Goal: Information Seeking & Learning: Learn about a topic

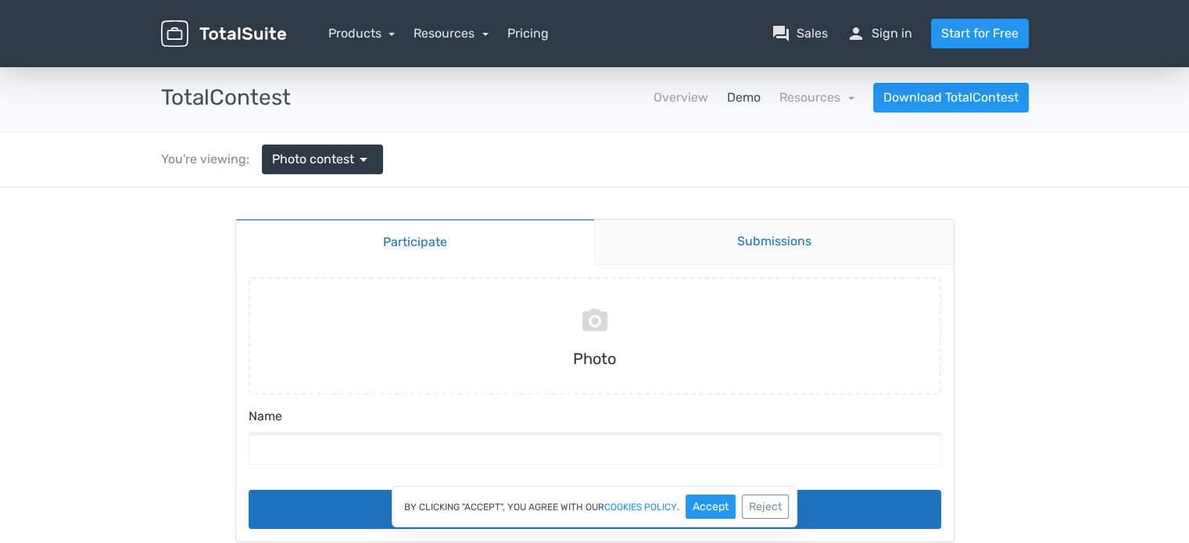
drag, startPoint x: 970, startPoint y: 259, endPoint x: 930, endPoint y: 254, distance: 40.2
click at [970, 259] on body "Participate Submissions Participate Submissions Submitting Photo Name Submit" at bounding box center [594, 396] width 1189 height 416
click at [841, 240] on link "Submissions" at bounding box center [774, 242] width 360 height 45
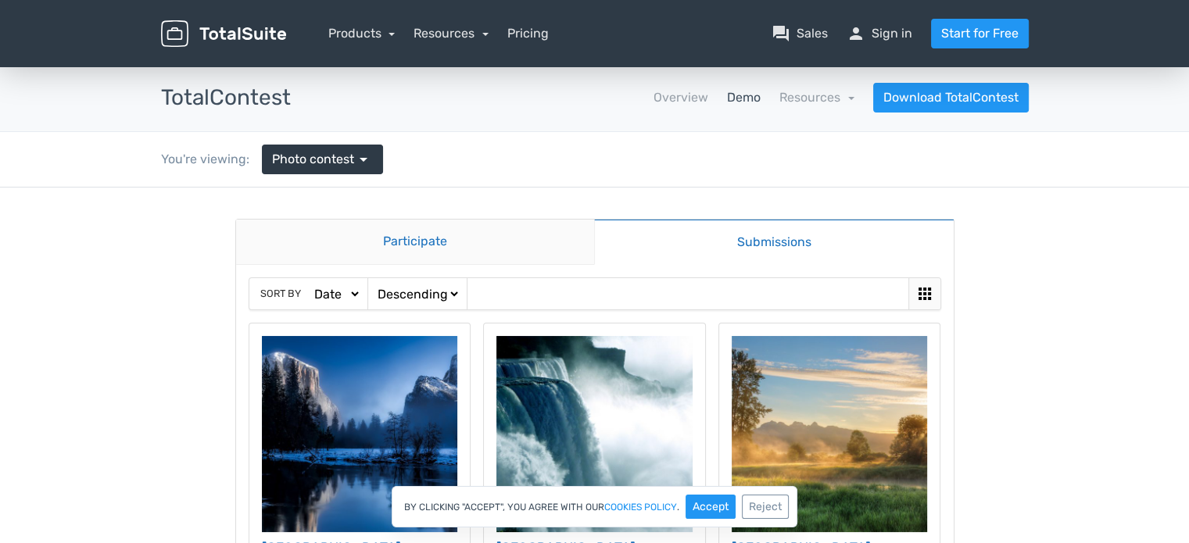
click at [500, 245] on link "Participate" at bounding box center [415, 242] width 359 height 45
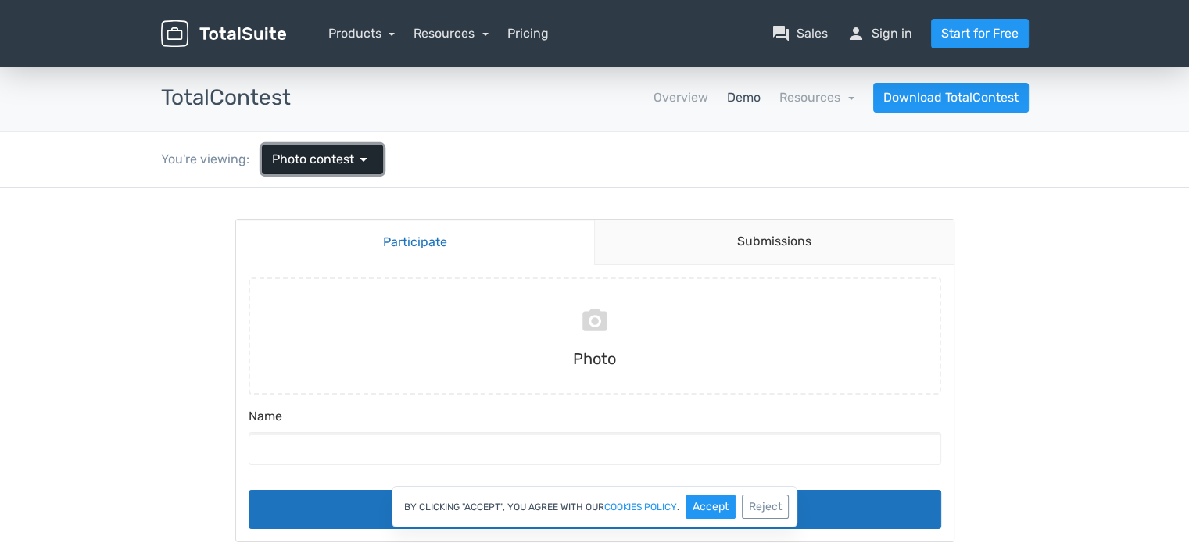
click at [355, 159] on span "arrow_drop_down" at bounding box center [363, 159] width 19 height 19
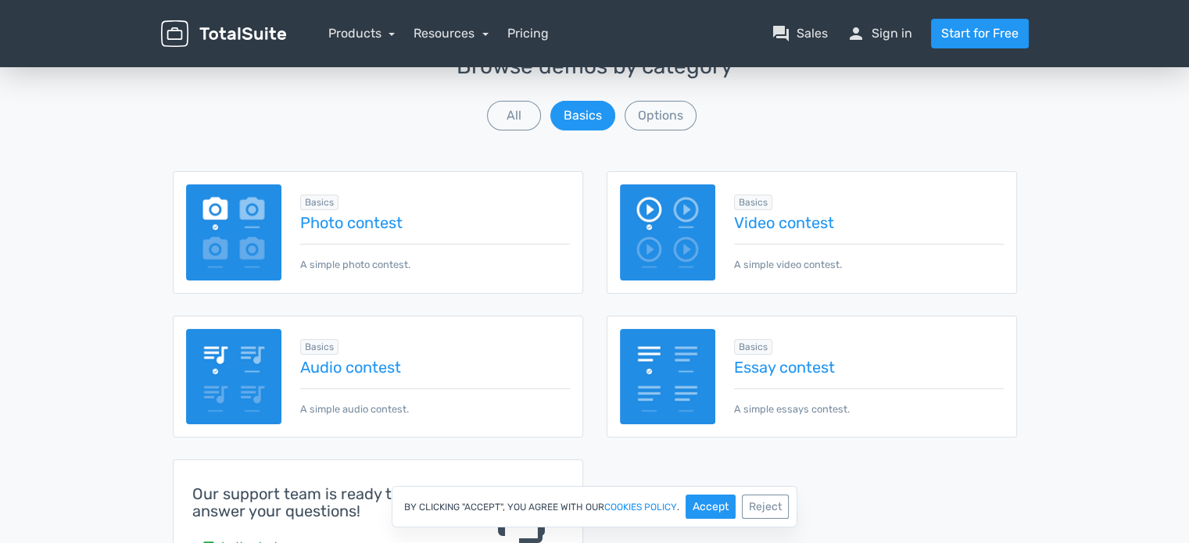
scroll to position [169, 0]
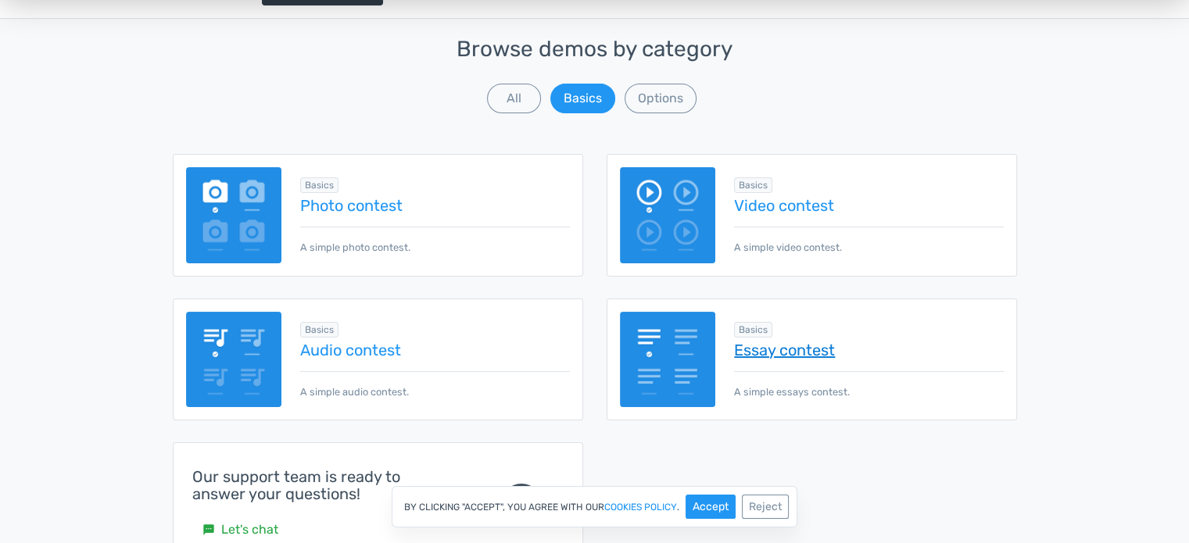
click at [766, 345] on link "Essay contest" at bounding box center [868, 350] width 269 height 17
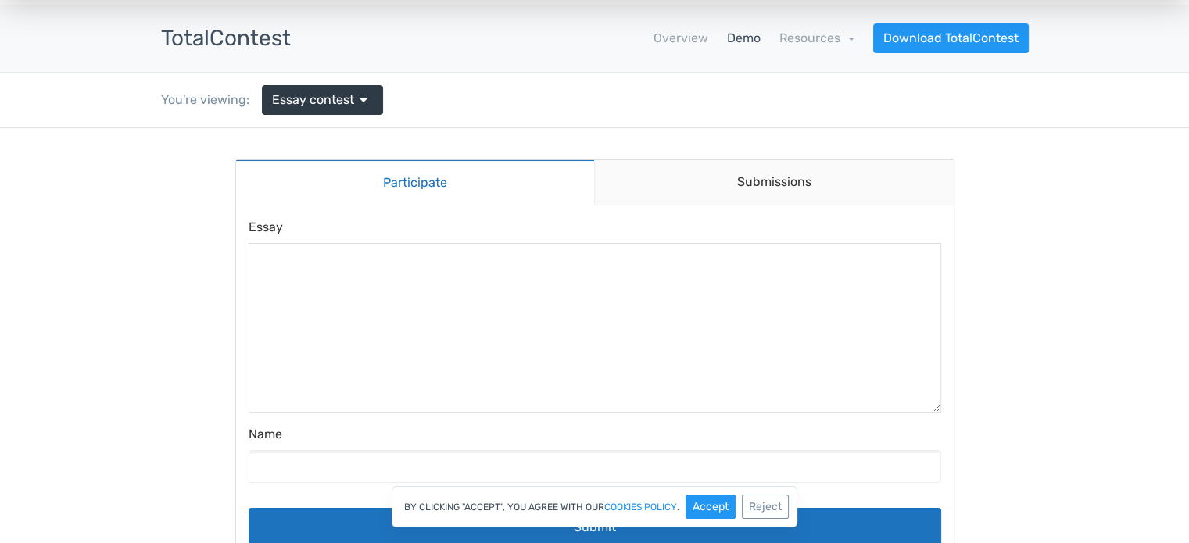
scroll to position [58, 0]
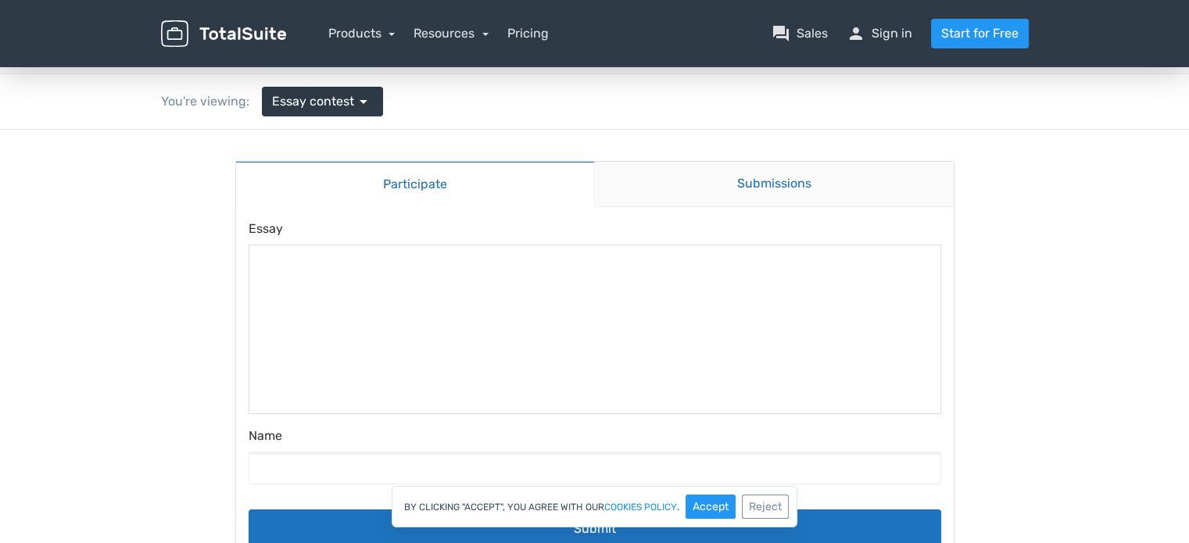
click at [718, 192] on link "Submissions" at bounding box center [774, 184] width 360 height 45
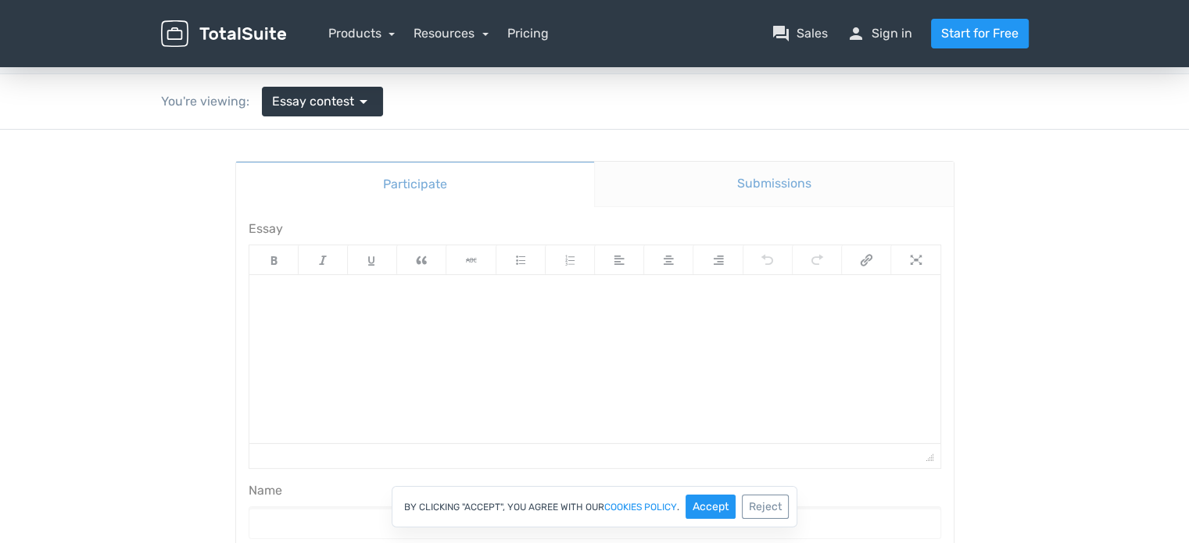
scroll to position [0, 0]
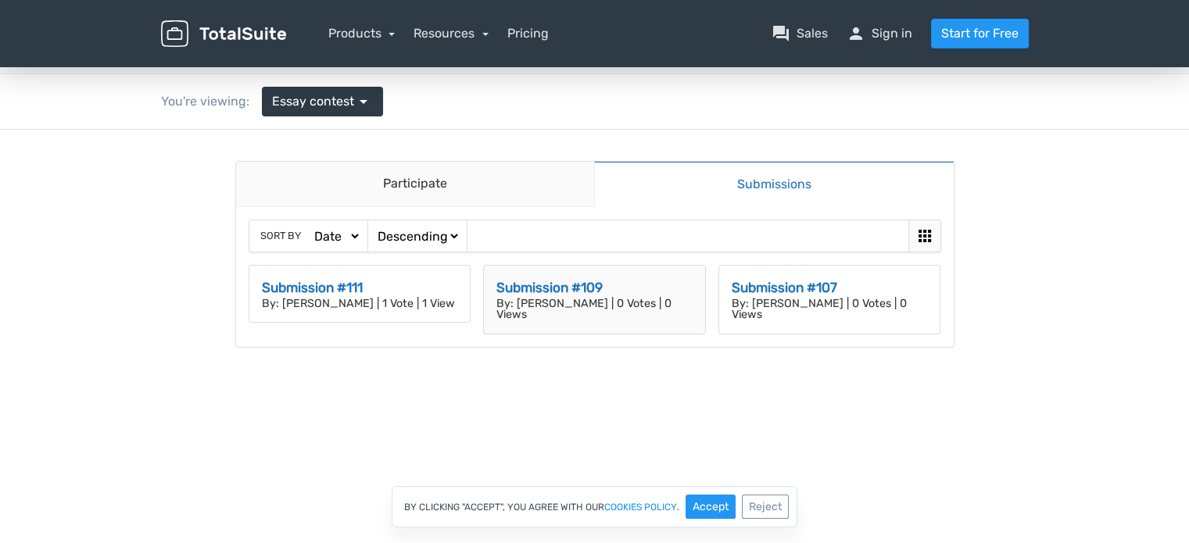
click at [593, 310] on div "Submission #109 By: David | 0 Votes | 0 Views" at bounding box center [594, 300] width 221 height 68
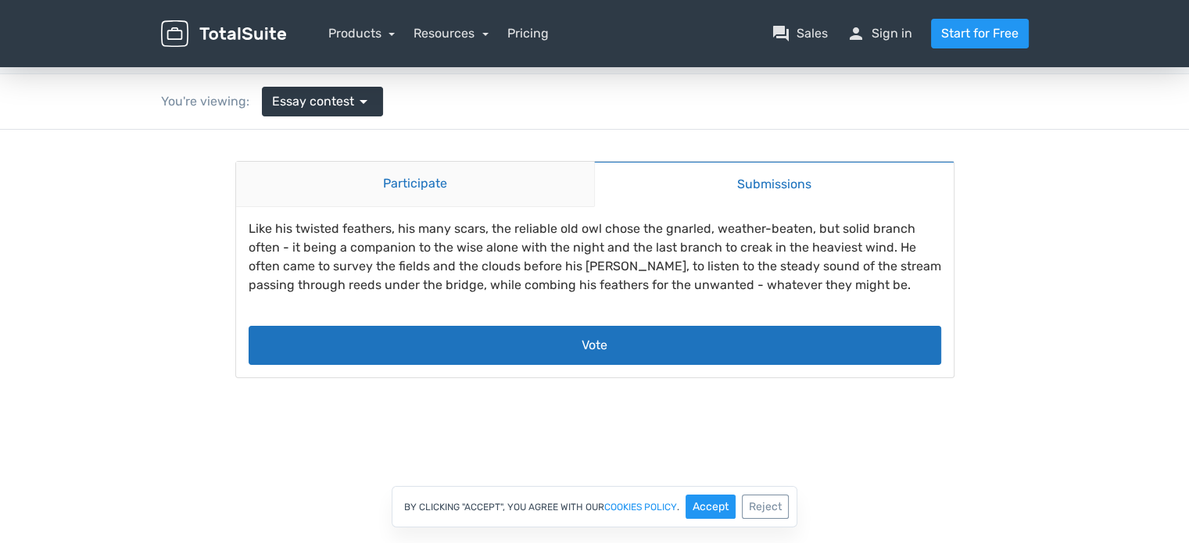
click at [398, 181] on link "Participate" at bounding box center [415, 184] width 359 height 45
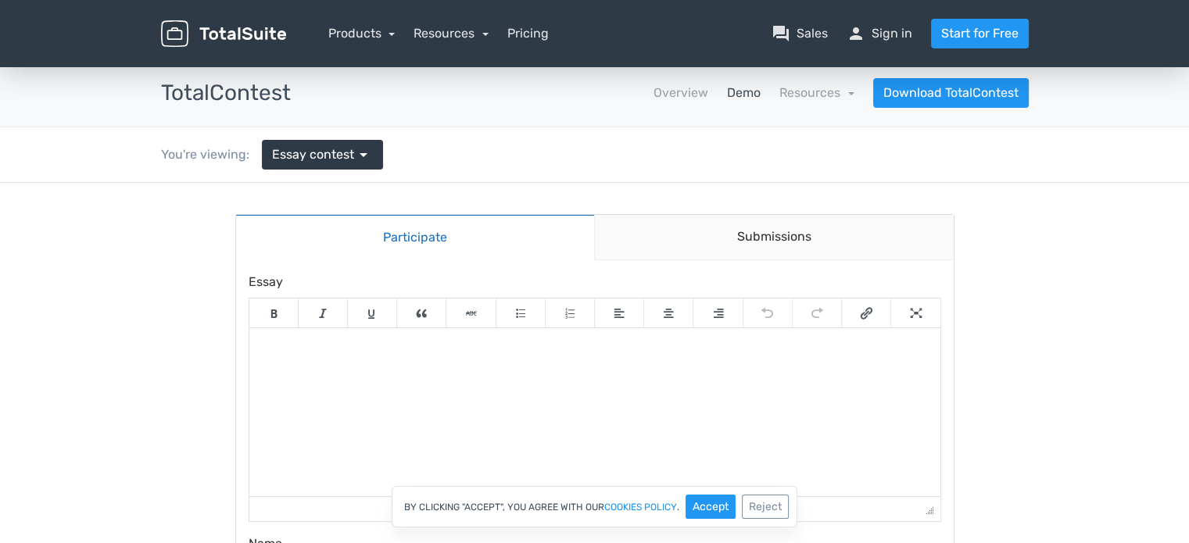
scroll to position [2, 0]
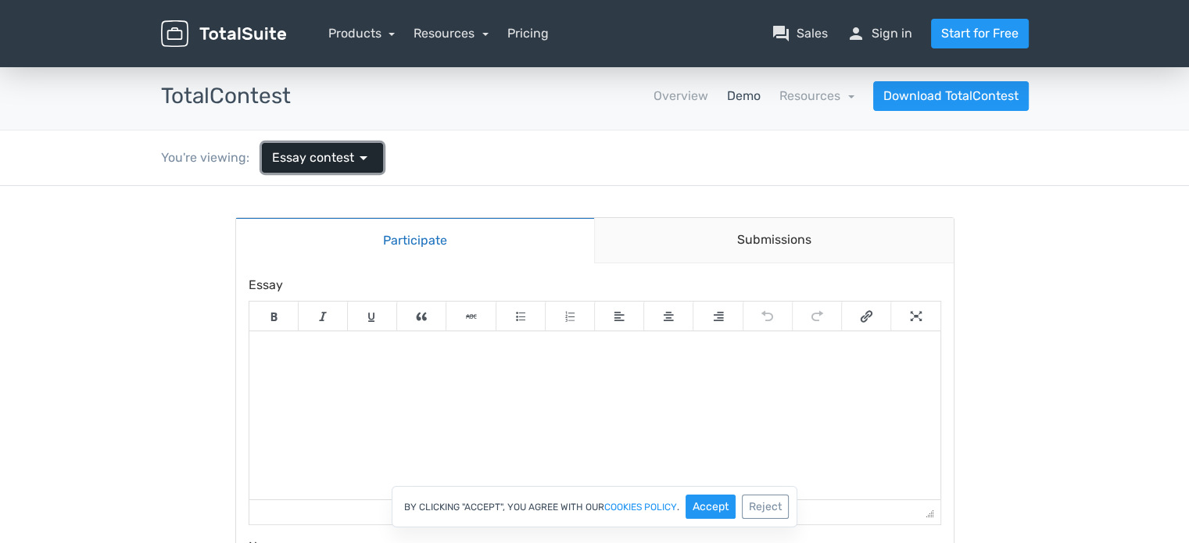
click at [378, 148] on link "Essay contest arrow_drop_down" at bounding box center [322, 158] width 121 height 30
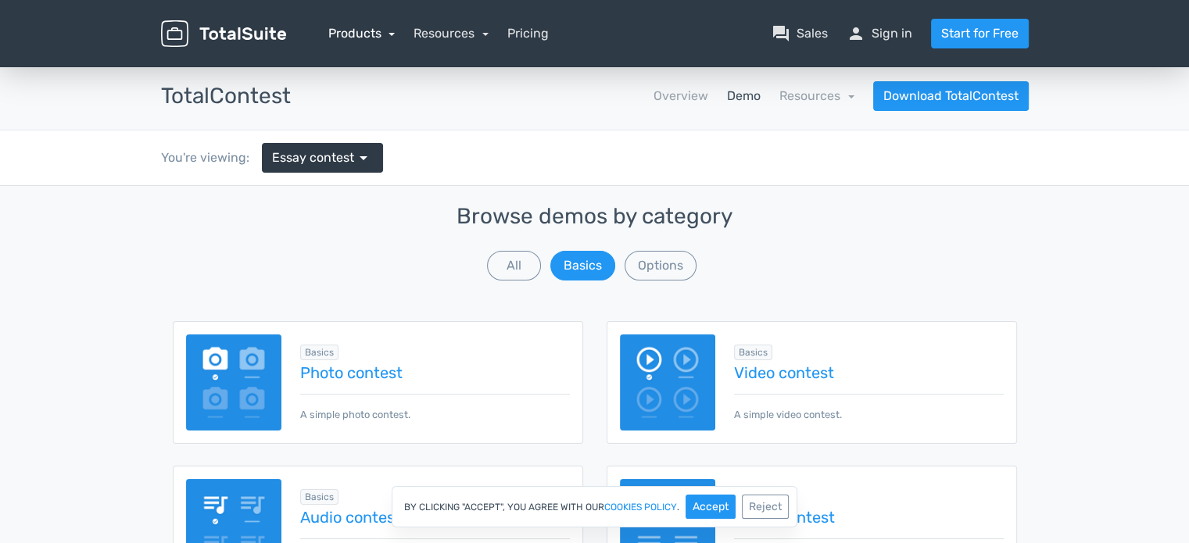
click at [375, 36] on link "Products" at bounding box center [361, 33] width 67 height 15
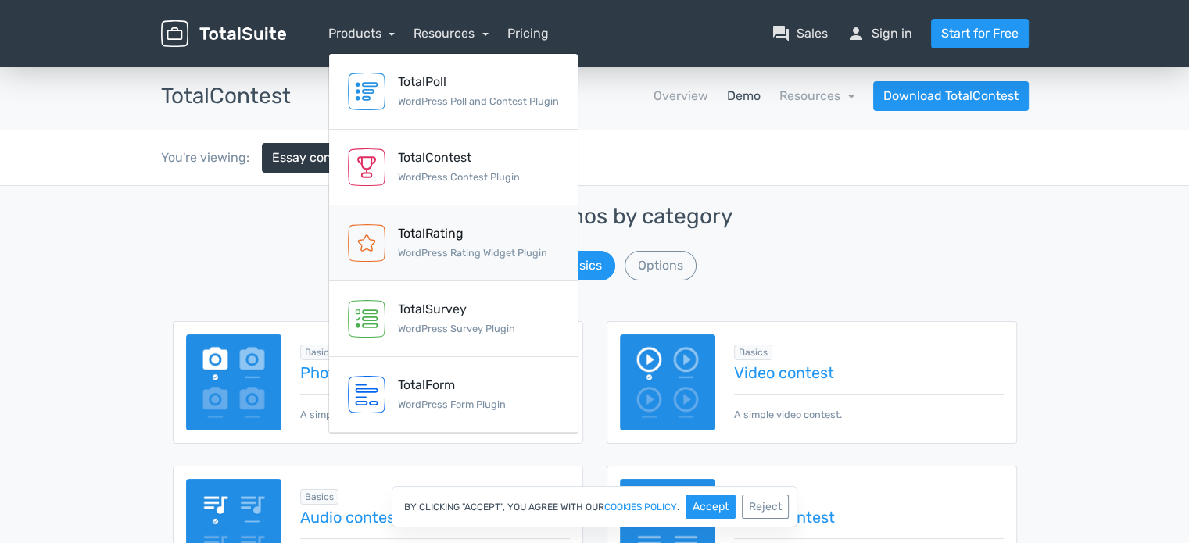
click at [428, 232] on div "TotalRating" at bounding box center [472, 233] width 149 height 19
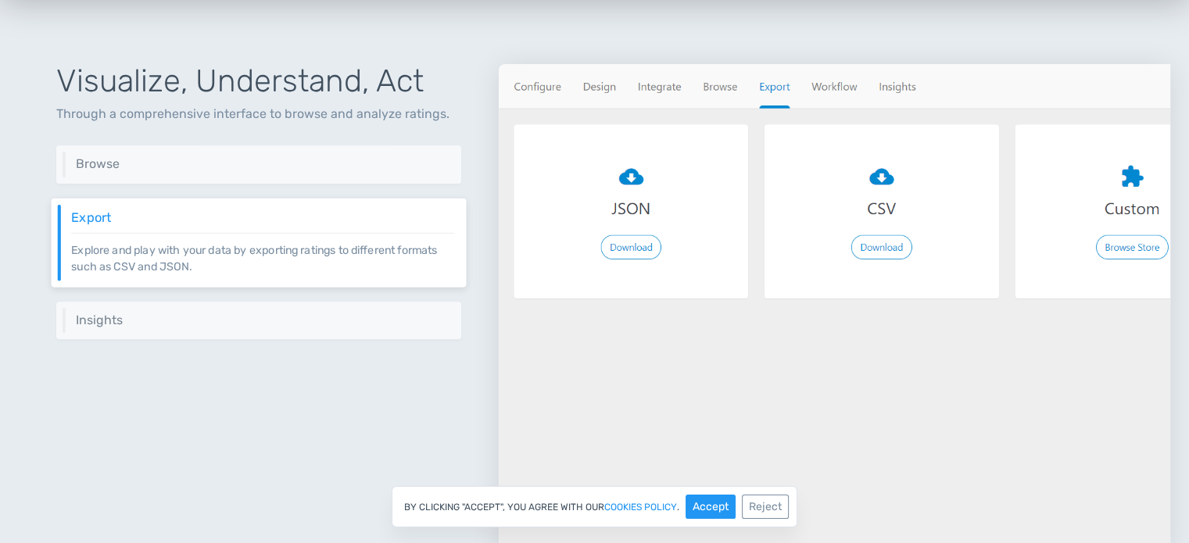
scroll to position [1601, 0]
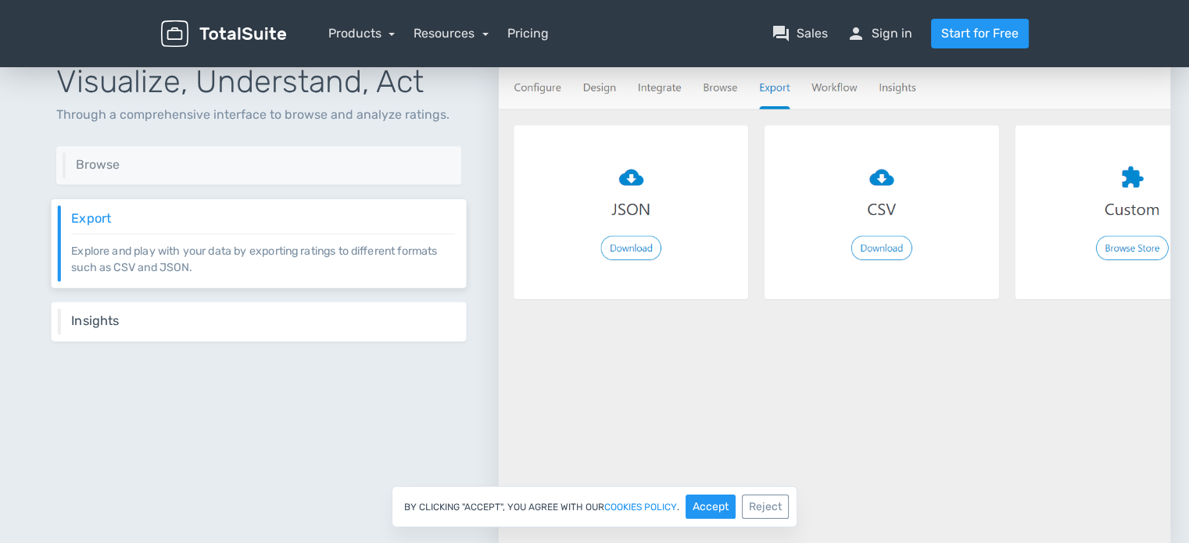
click at [286, 329] on div "Insights Grasp your ratings better by having visual overview." at bounding box center [259, 321] width 415 height 39
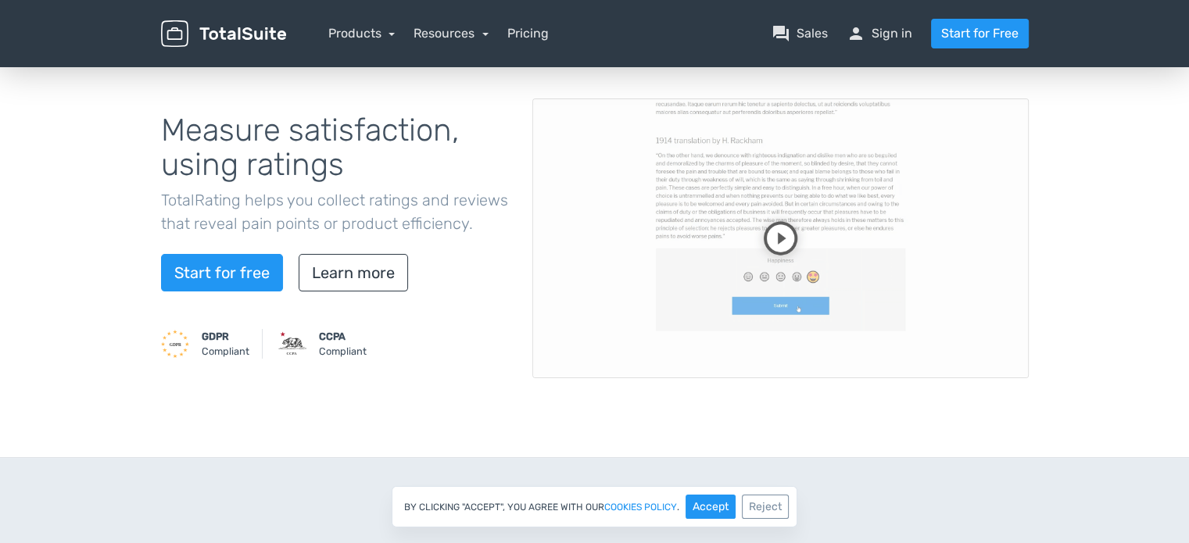
scroll to position [0, 0]
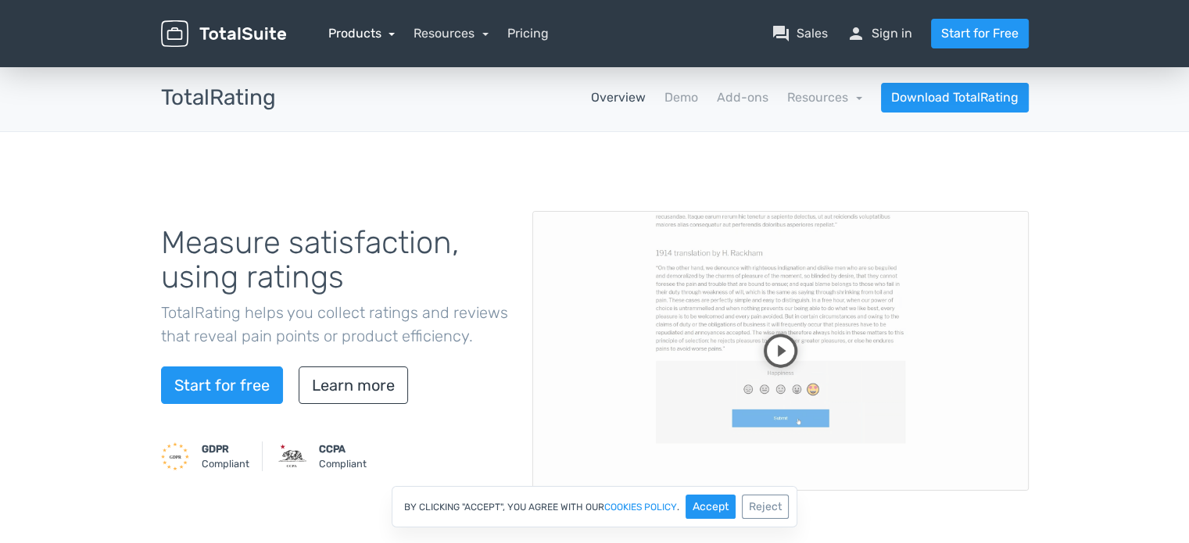
click at [386, 31] on link "Products" at bounding box center [361, 33] width 67 height 15
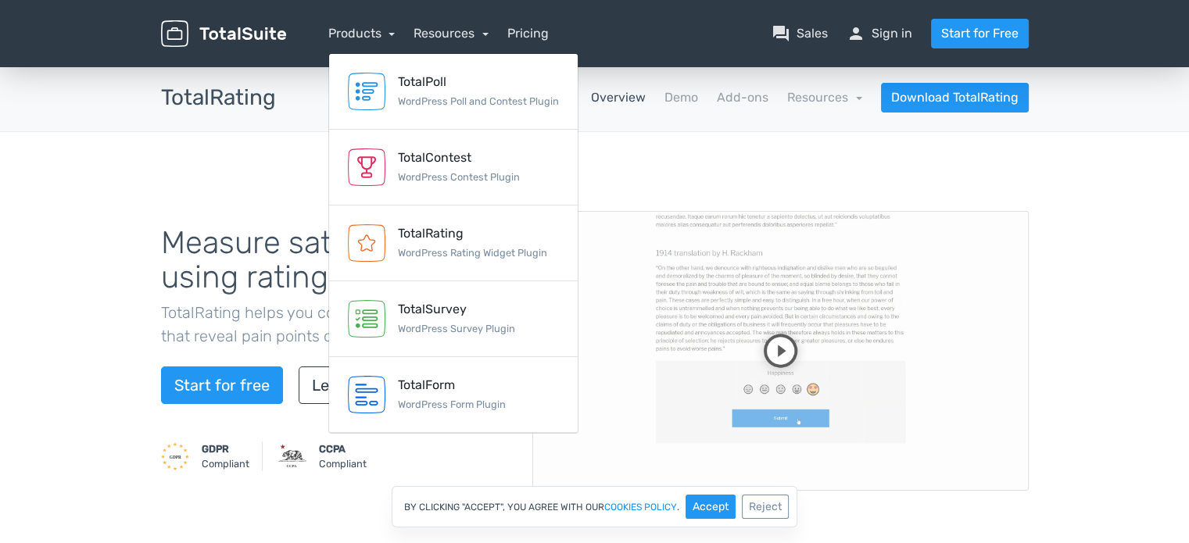
click at [263, 272] on h1 "Measure satisfaction, using ratings" at bounding box center [335, 260] width 348 height 69
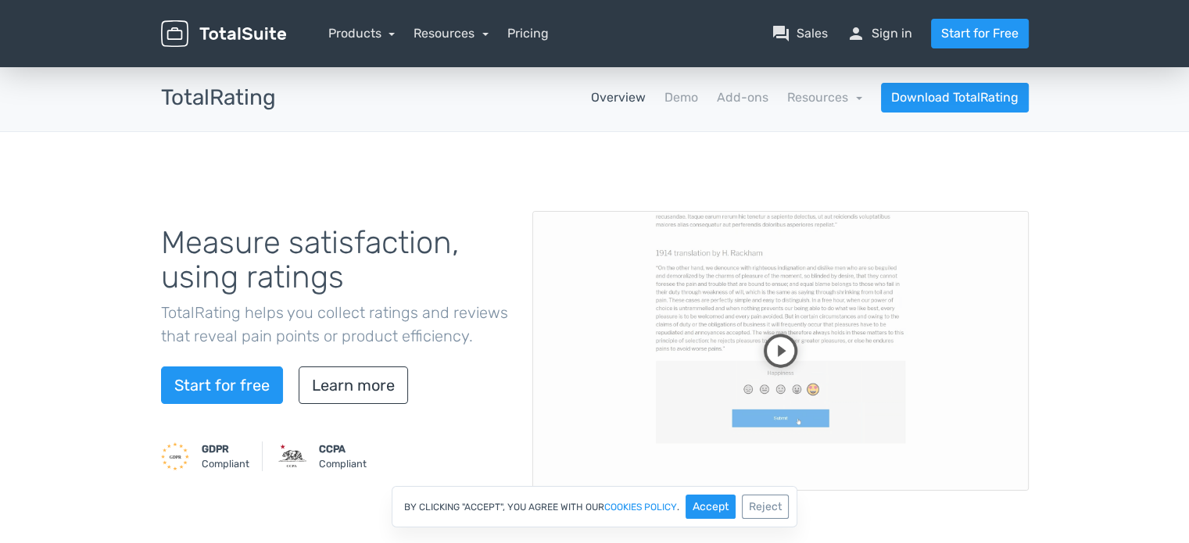
click at [780, 346] on video at bounding box center [781, 351] width 497 height 280
click at [837, 96] on link "Resources" at bounding box center [824, 97] width 75 height 15
click at [389, 37] on link "Products" at bounding box center [361, 33] width 67 height 15
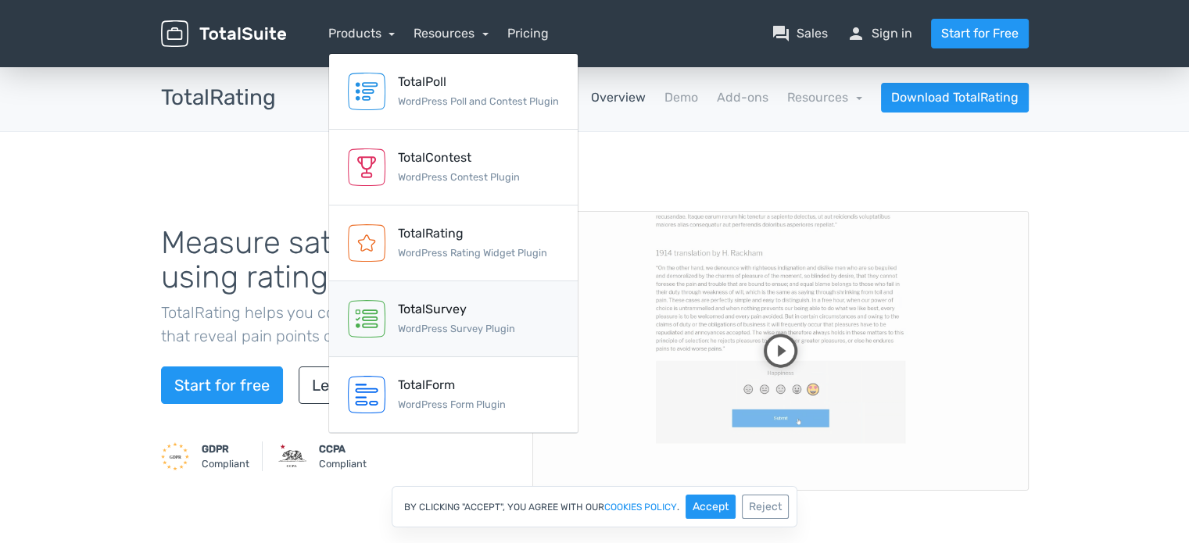
click at [432, 307] on div "TotalSurvey" at bounding box center [456, 309] width 117 height 19
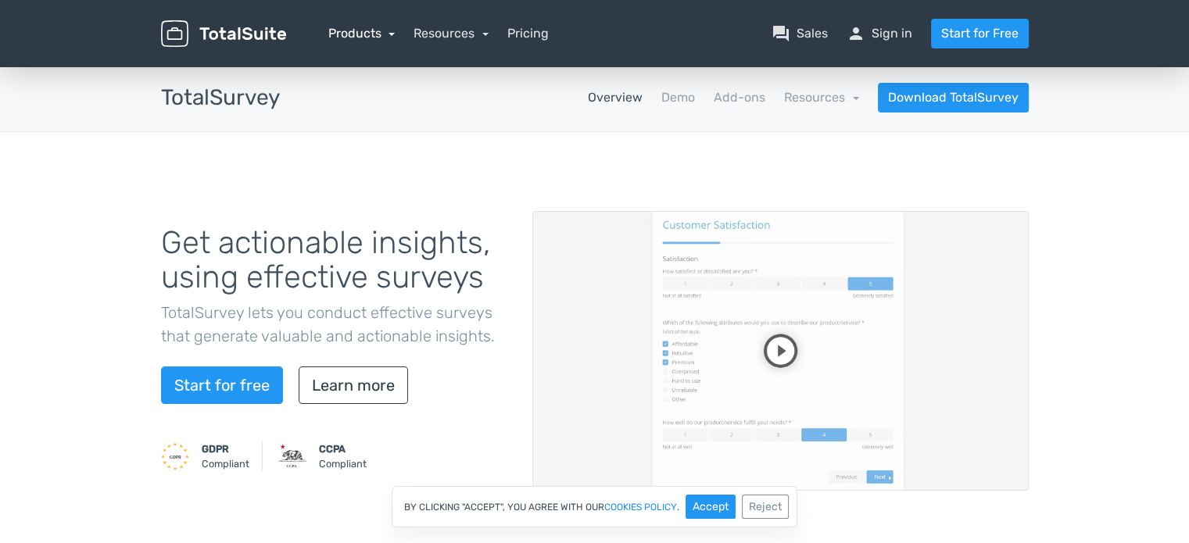
click at [374, 38] on link "Products" at bounding box center [361, 33] width 67 height 15
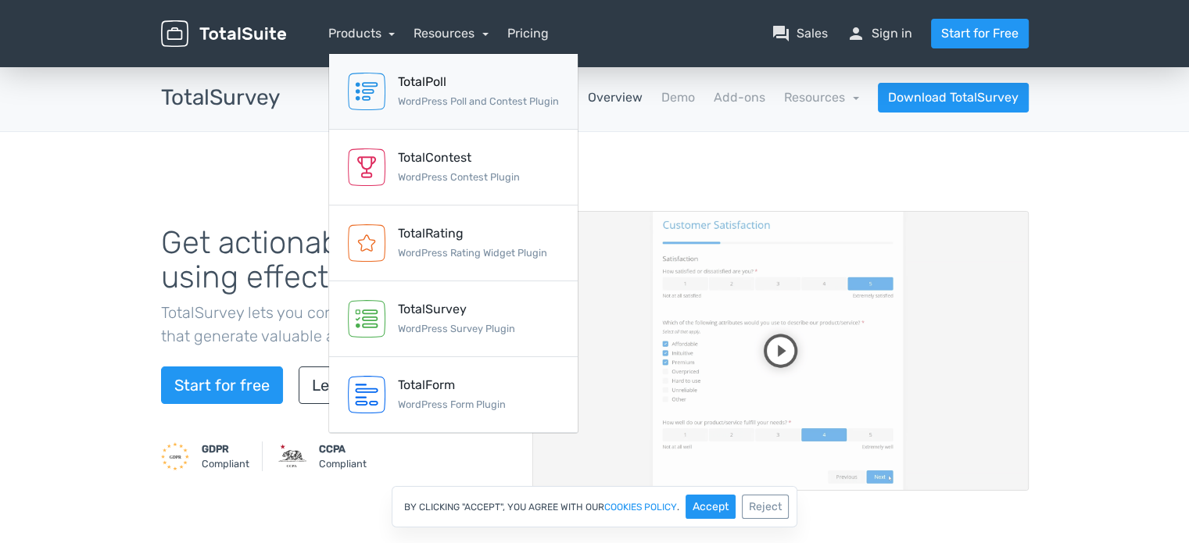
click at [449, 88] on div "TotalPoll" at bounding box center [478, 82] width 161 height 19
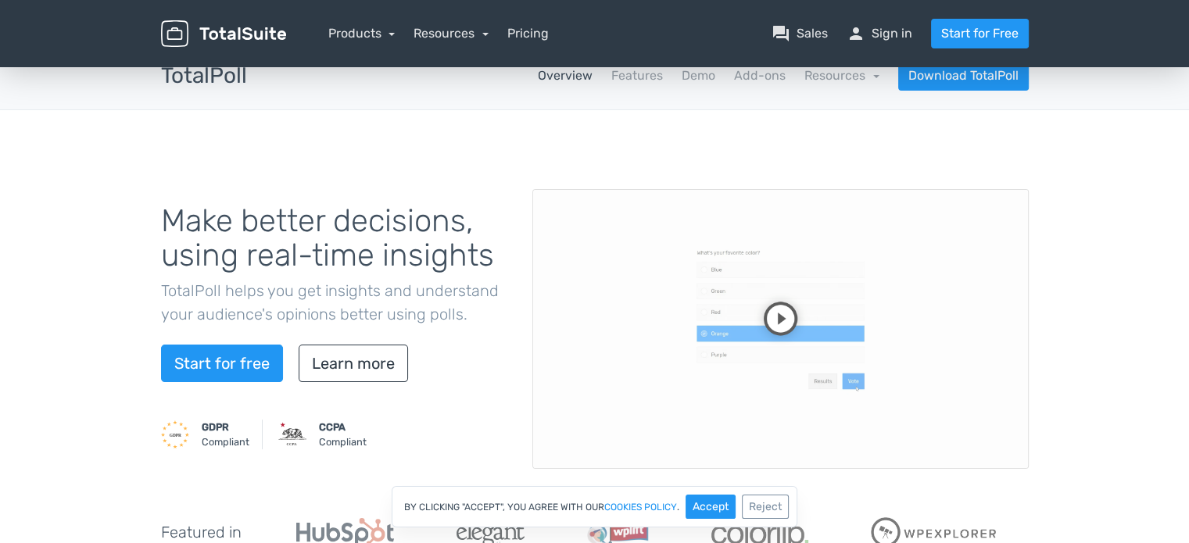
scroll to position [22, 0]
click at [755, 332] on video at bounding box center [781, 329] width 497 height 280
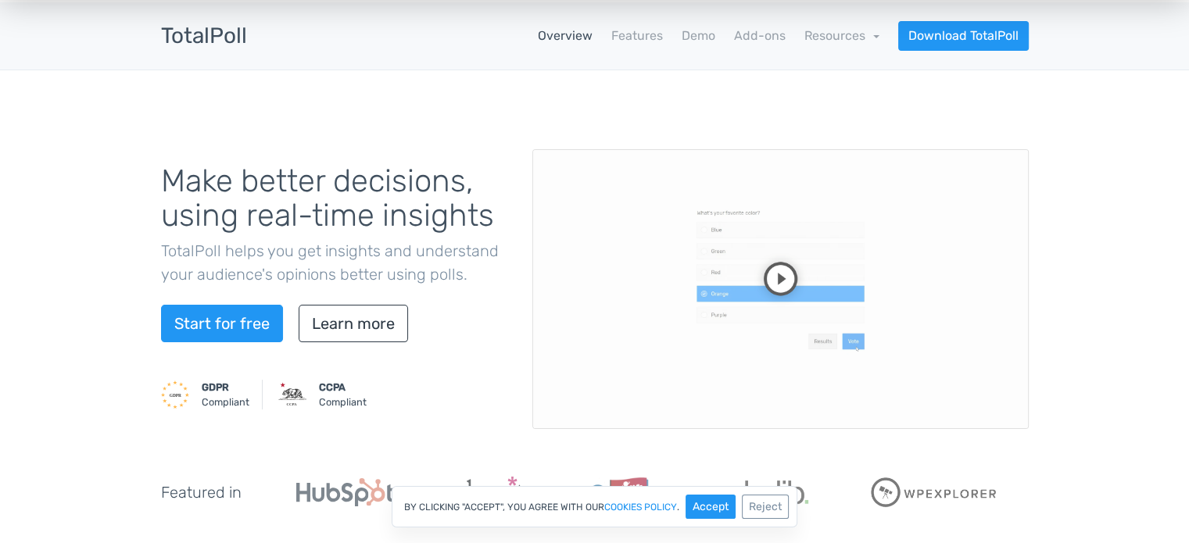
scroll to position [0, 0]
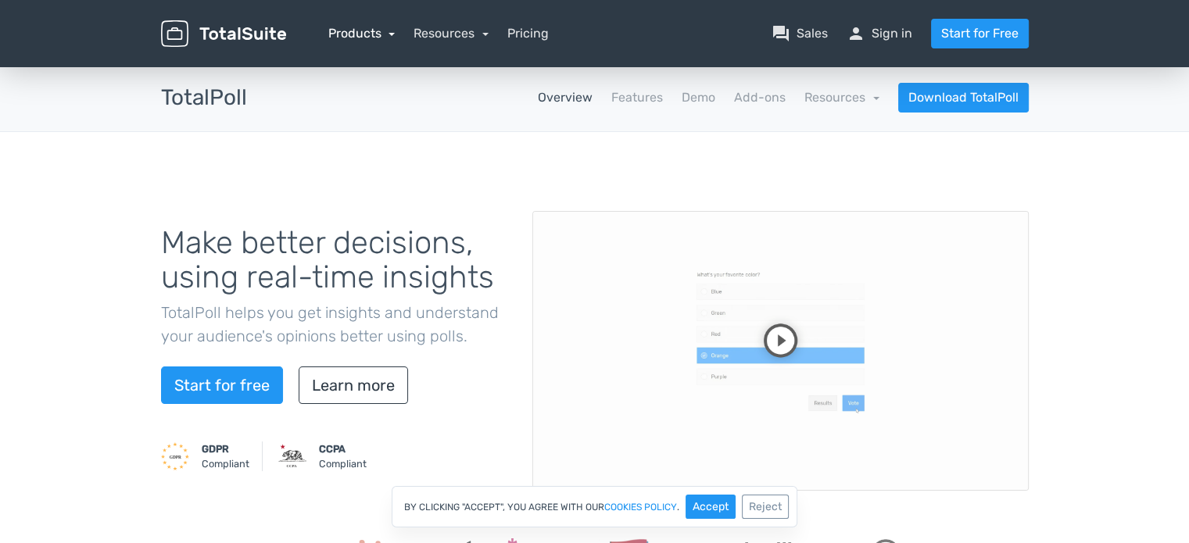
click at [386, 37] on link "Products" at bounding box center [361, 33] width 67 height 15
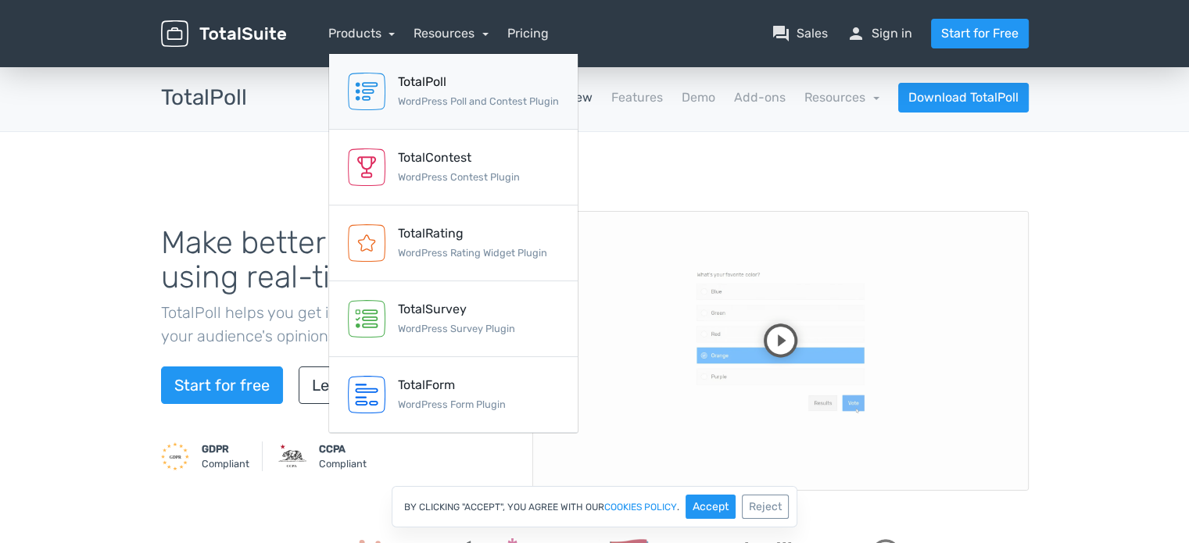
click at [454, 91] on div "TotalPoll WordPress Poll and Contest Plugin" at bounding box center [478, 92] width 161 height 38
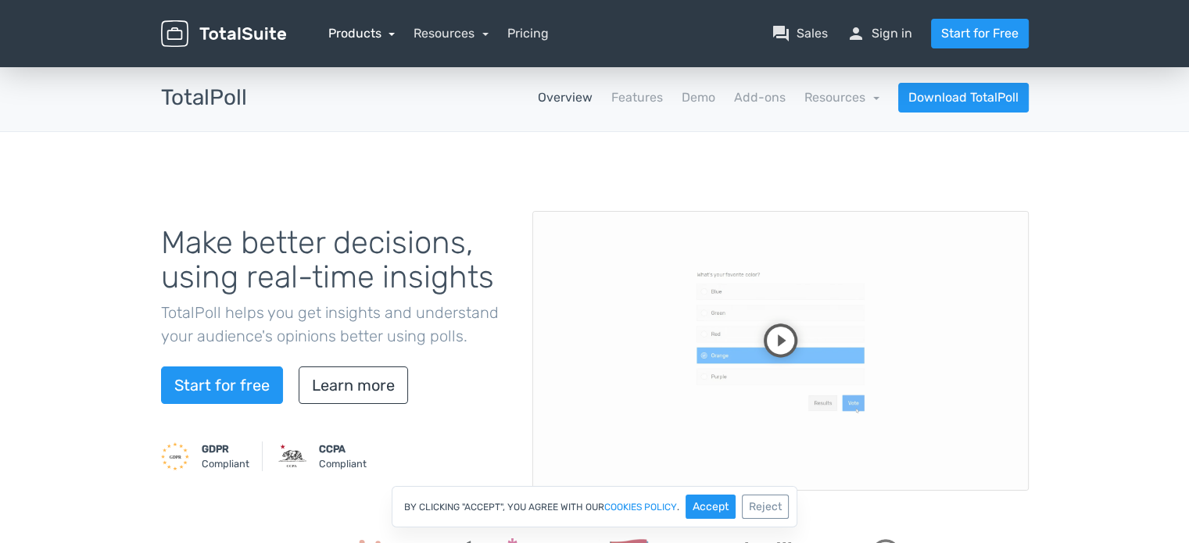
click at [376, 34] on link "Products" at bounding box center [361, 33] width 67 height 15
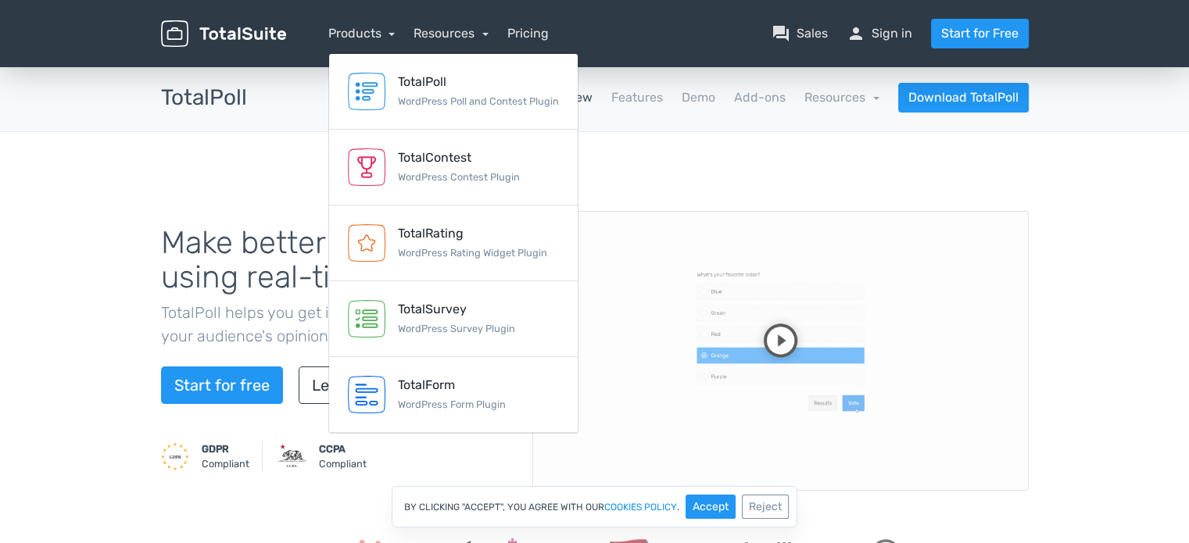
click at [242, 46] on img at bounding box center [223, 33] width 125 height 27
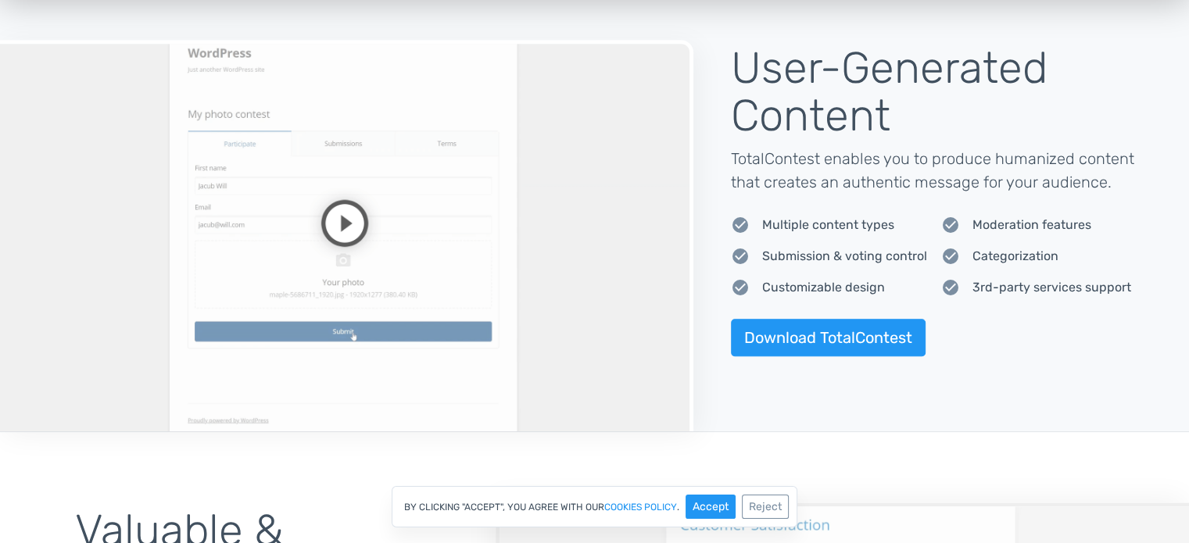
scroll to position [1156, 0]
